Goal: Task Accomplishment & Management: Manage account settings

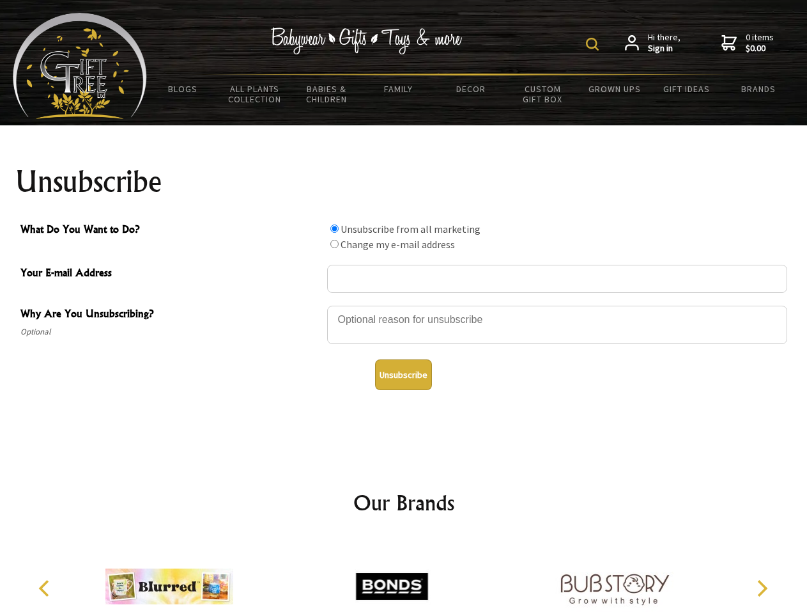
click at [594, 44] on img at bounding box center [592, 44] width 13 height 13
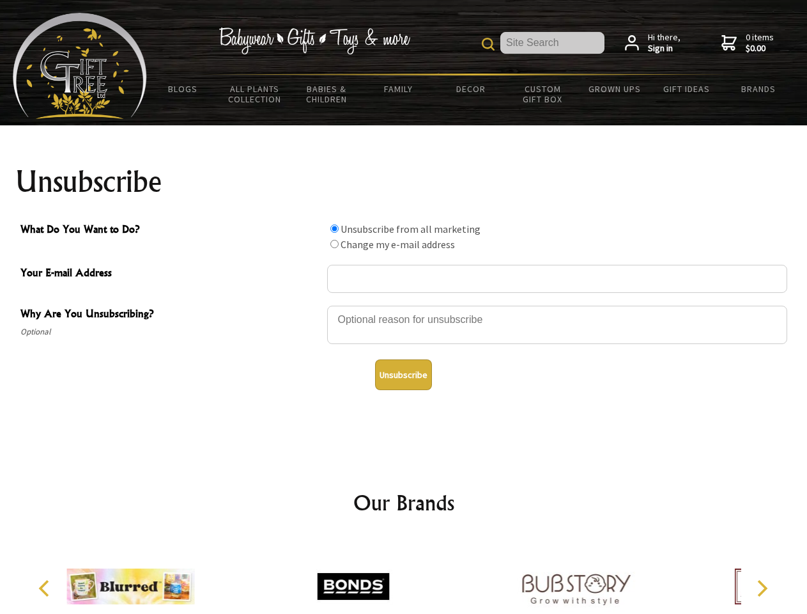
click at [404, 305] on div at bounding box center [557, 326] width 460 height 45
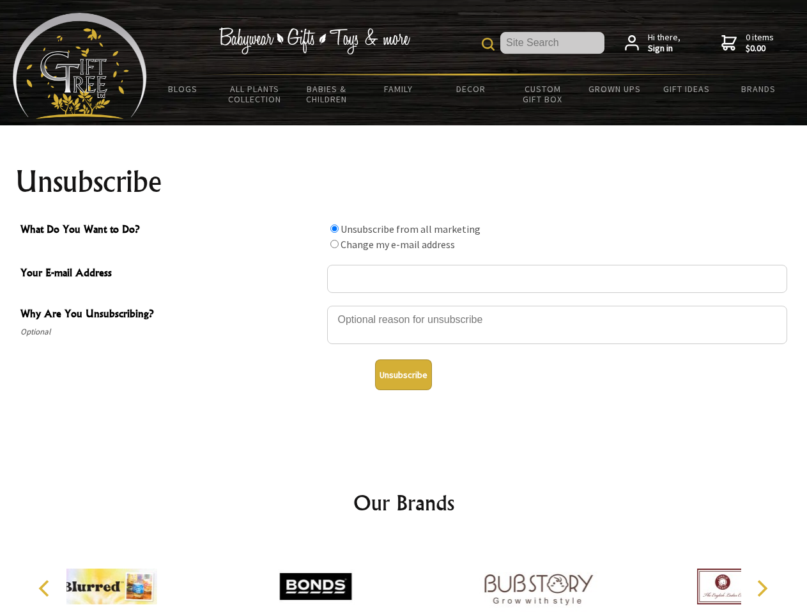
click at [334, 228] on input "What Do You Want to Do?" at bounding box center [334, 228] width 8 height 8
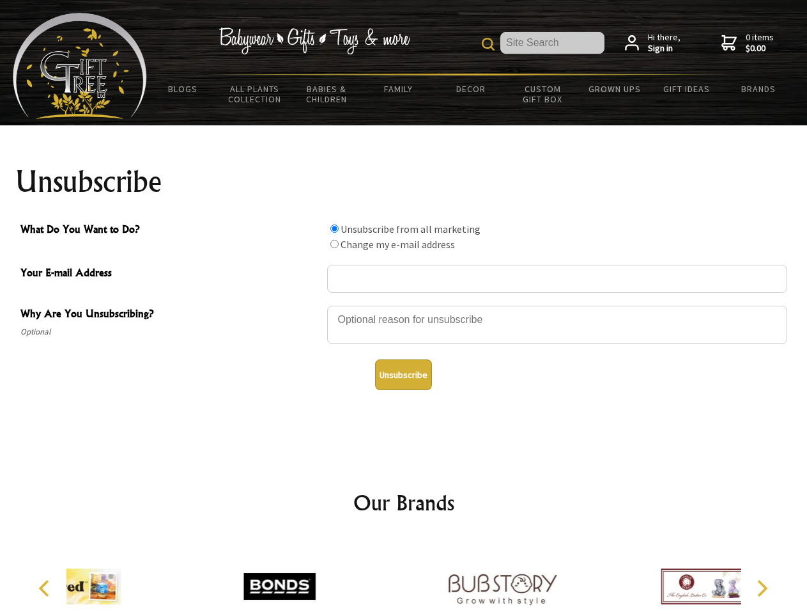
click at [334, 244] on input "What Do You Want to Do?" at bounding box center [334, 244] width 8 height 8
radio input "true"
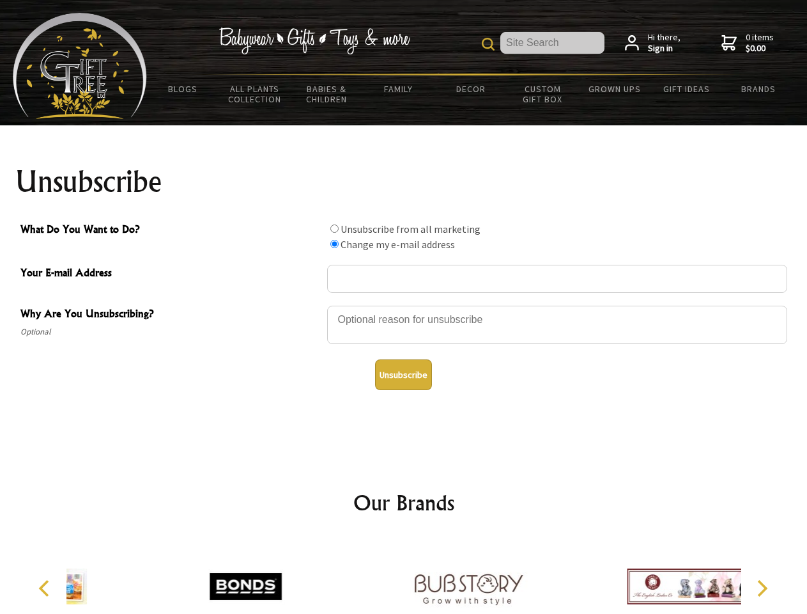
click at [403, 375] on button "Unsubscribe" at bounding box center [403, 374] width 57 height 31
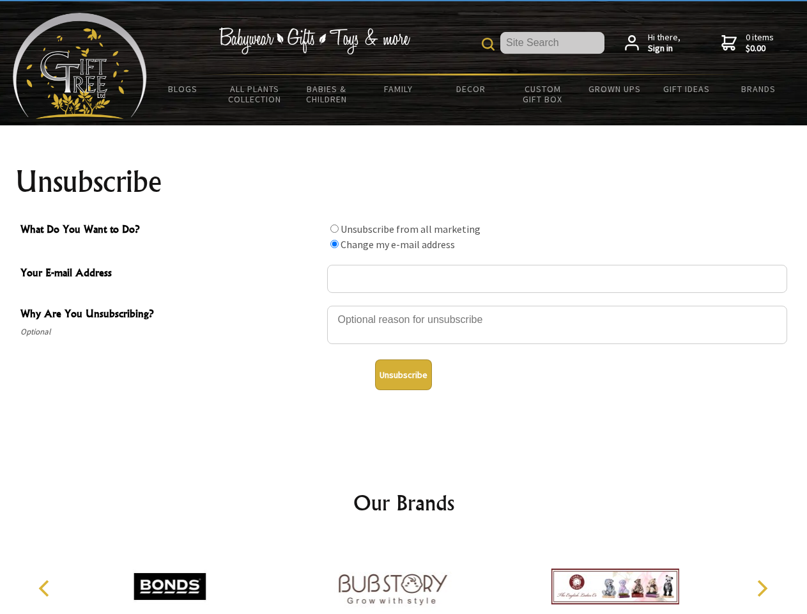
click at [46, 588] on icon "Previous" at bounding box center [45, 588] width 17 height 17
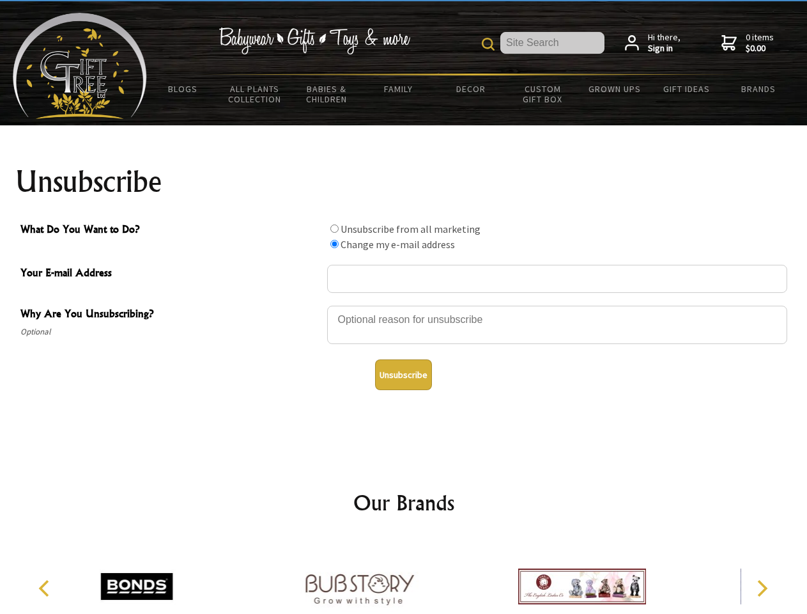
click at [762, 588] on icon "Next" at bounding box center [761, 588] width 17 height 17
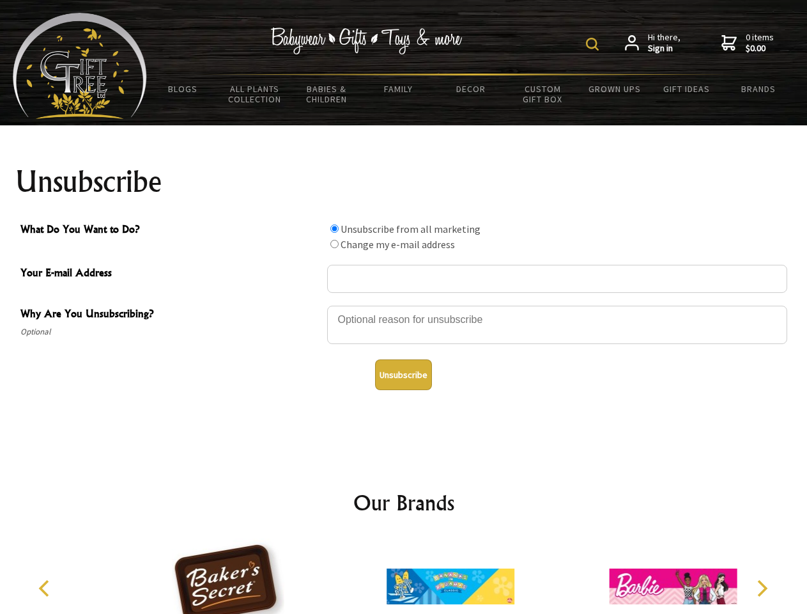
click at [594, 44] on img at bounding box center [592, 44] width 13 height 13
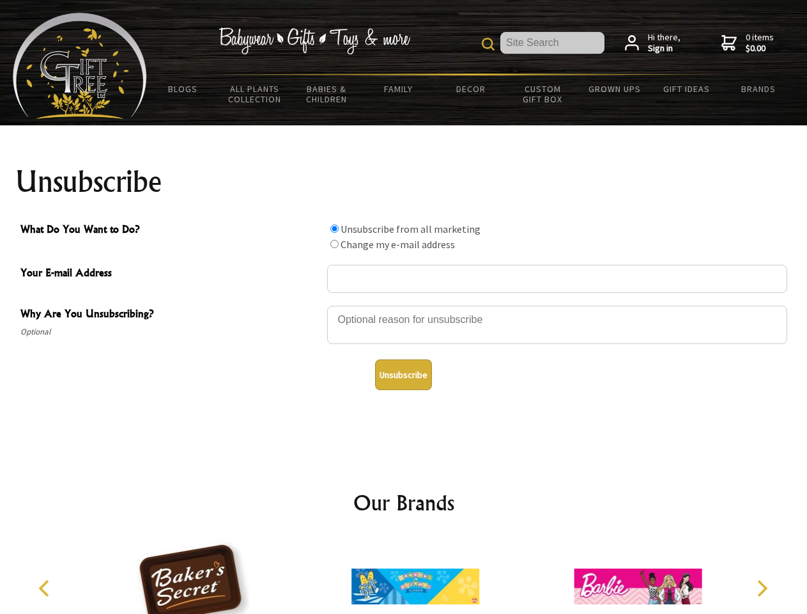
click at [404, 305] on div at bounding box center [557, 326] width 460 height 45
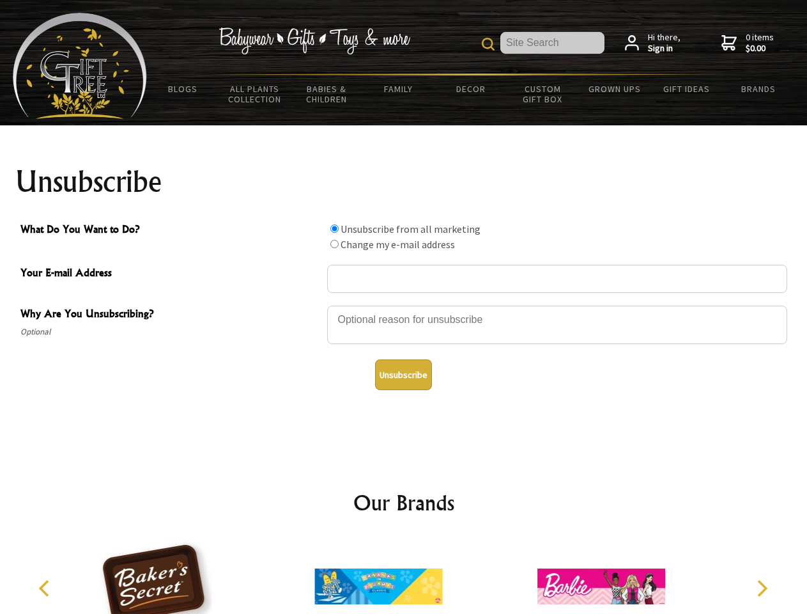
click at [334, 228] on input "What Do You Want to Do?" at bounding box center [334, 228] width 8 height 8
click at [334, 244] on input "What Do You Want to Do?" at bounding box center [334, 244] width 8 height 8
radio input "true"
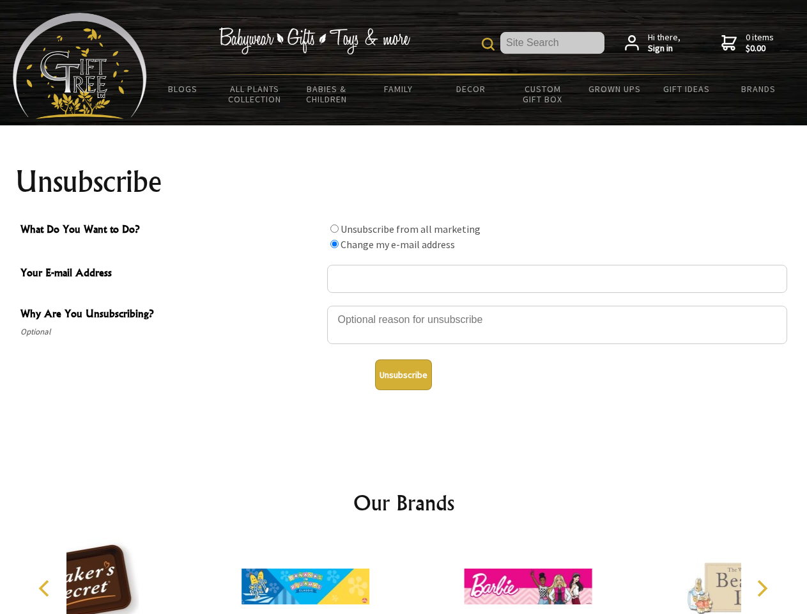
click at [403, 375] on button "Unsubscribe" at bounding box center [403, 374] width 57 height 31
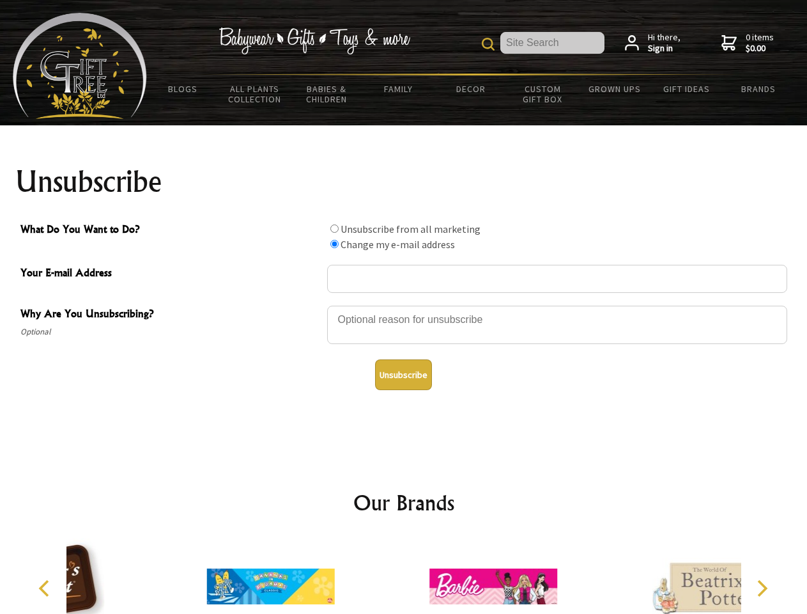
click at [46, 588] on icon "Previous" at bounding box center [45, 588] width 17 height 17
click at [762, 588] on icon "Next" at bounding box center [761, 588] width 17 height 17
